Goal: Information Seeking & Learning: Learn about a topic

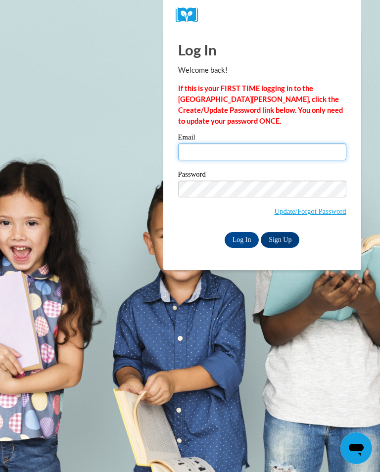
type input "[EMAIL_ADDRESS][PERSON_NAME][DOMAIN_NAME]"
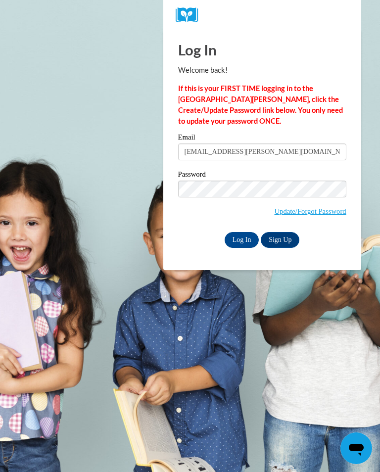
click at [242, 239] on input "Log In" at bounding box center [242, 240] width 35 height 16
click at [241, 236] on input "Log In" at bounding box center [242, 240] width 35 height 16
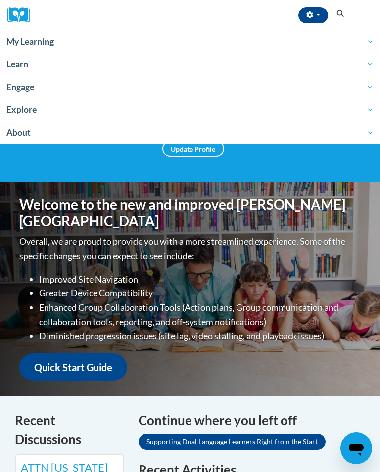
click at [316, 15] on span "button" at bounding box center [318, 15] width 4 height 2
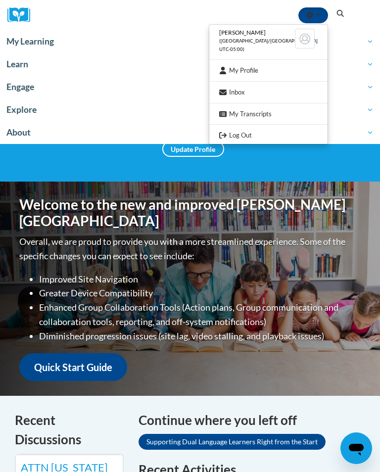
click at [348, 75] on div at bounding box center [190, 236] width 380 height 472
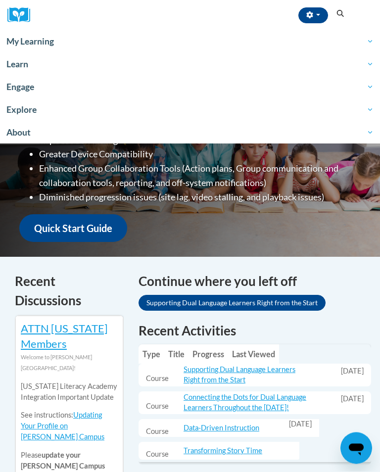
scroll to position [140, 0]
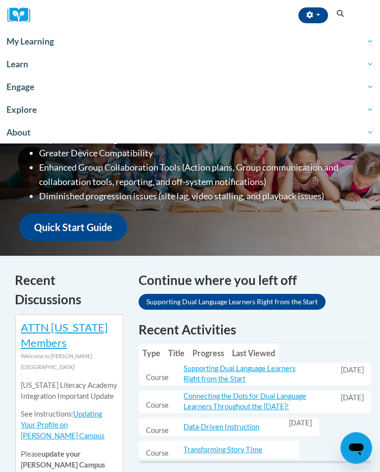
click at [247, 365] on link "Supporting Dual Language Learners Right from the Start" at bounding box center [240, 374] width 112 height 19
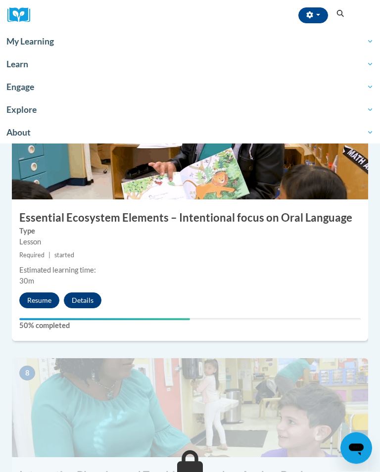
scroll to position [1717, 0]
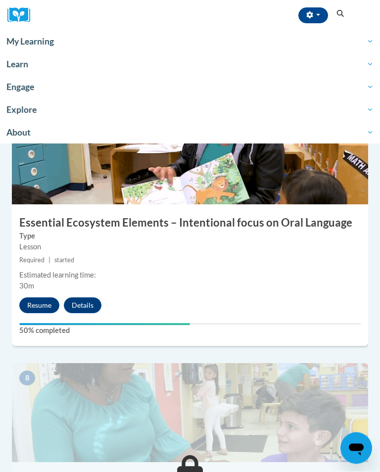
click at [46, 299] on button "Resume" at bounding box center [39, 306] width 40 height 16
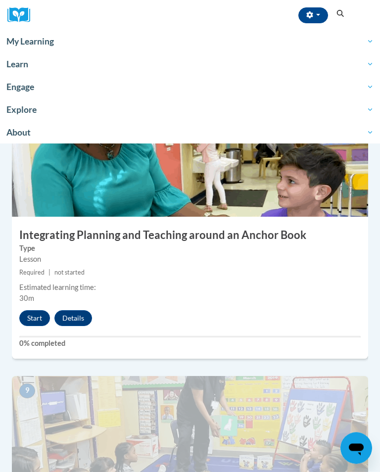
scroll to position [1963, 0]
click at [37, 310] on button "Start" at bounding box center [34, 318] width 31 height 16
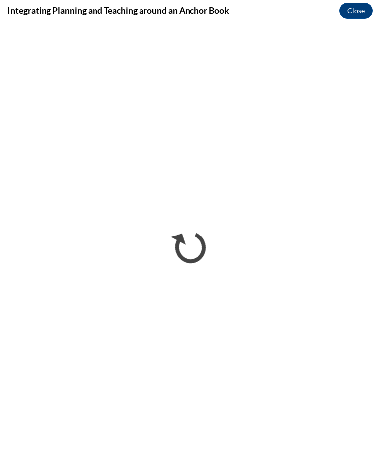
scroll to position [1962, 0]
